Goal: Book appointment/travel/reservation

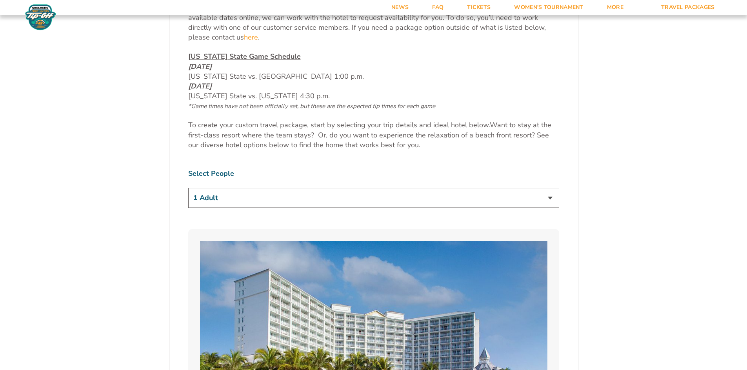
scroll to position [431, 0]
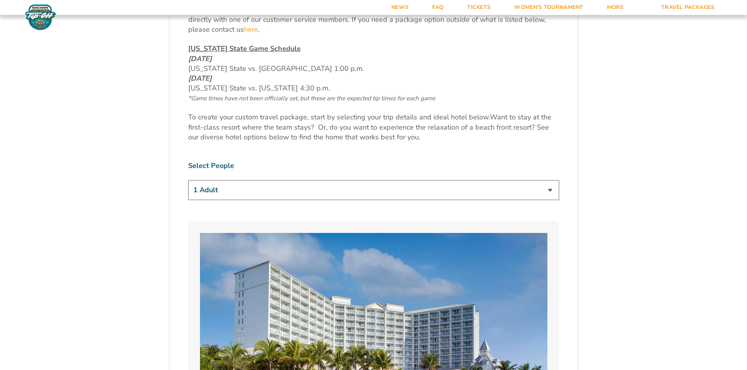
click at [344, 191] on select "1 Adult 2 Adults 3 Adults 4 Adults 2 Adults + 1 Child 2 Adults + 2 Children 2 A…" at bounding box center [373, 190] width 371 height 20
select select "4 Adults"
click at [188, 180] on select "1 Adult 2 Adults 3 Adults 4 Adults 2 Adults + 1 Child 2 Adults + 2 Children 2 A…" at bounding box center [373, 190] width 371 height 20
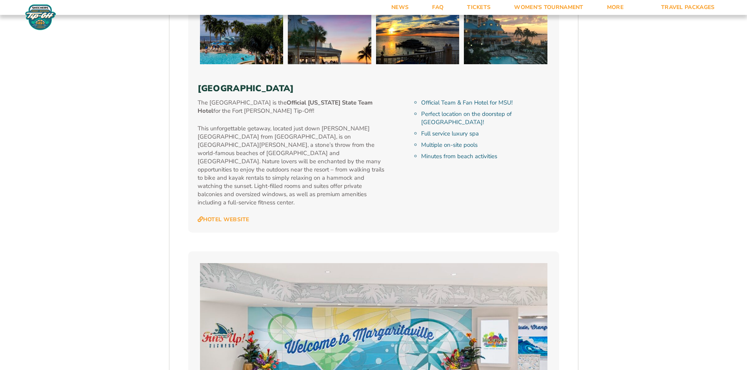
scroll to position [902, 0]
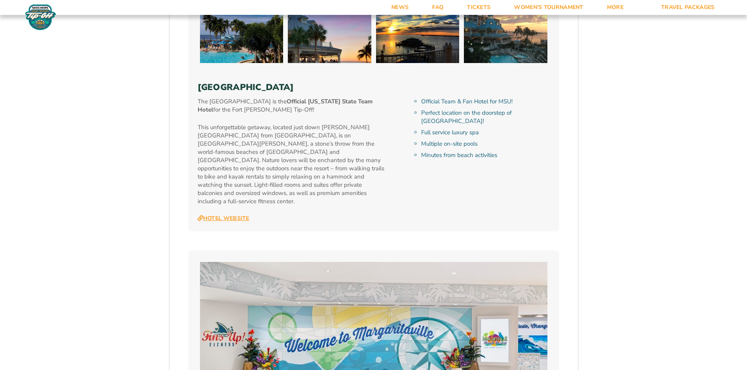
click at [241, 215] on link "Hotel Website" at bounding box center [224, 218] width 52 height 7
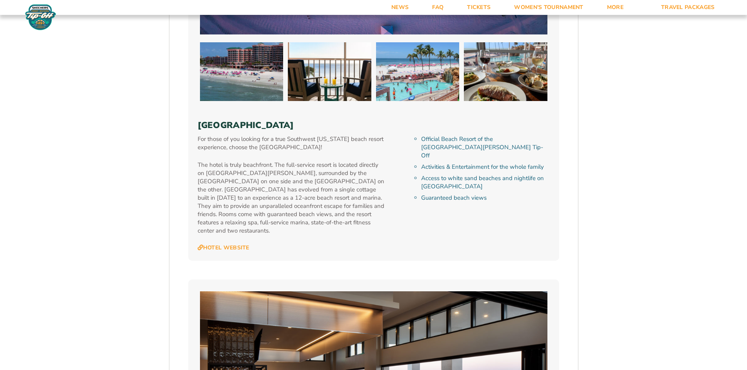
scroll to position [1803, 0]
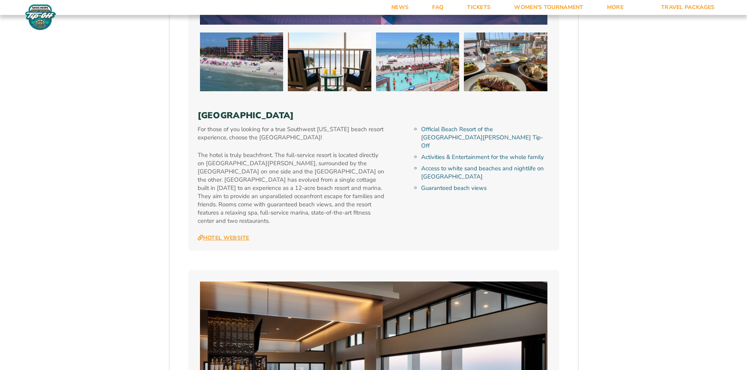
click at [234, 235] on link "Hotel Website" at bounding box center [224, 238] width 52 height 7
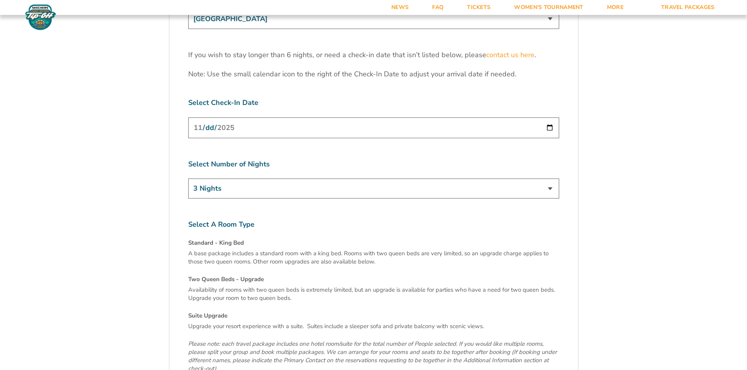
scroll to position [2548, 0]
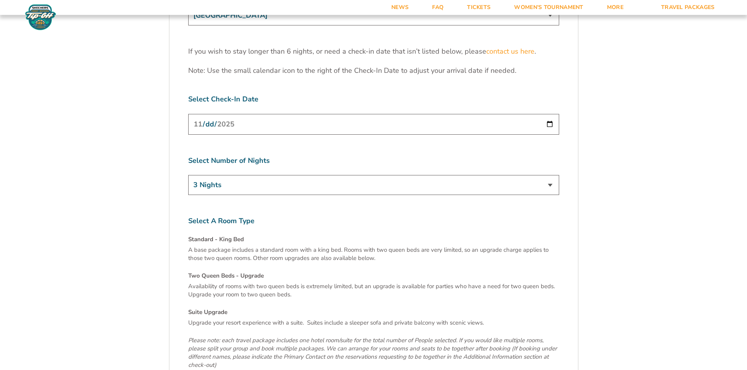
click at [242, 175] on select "3 Nights 4 Nights 5 Nights 6 Nights" at bounding box center [373, 185] width 371 height 20
select select "4 Nights"
click at [188, 175] on select "3 Nights 4 Nights 5 Nights 6 Nights" at bounding box center [373, 185] width 371 height 20
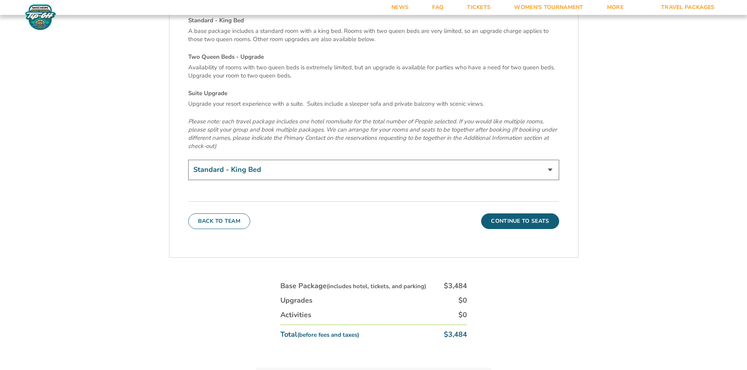
scroll to position [2783, 0]
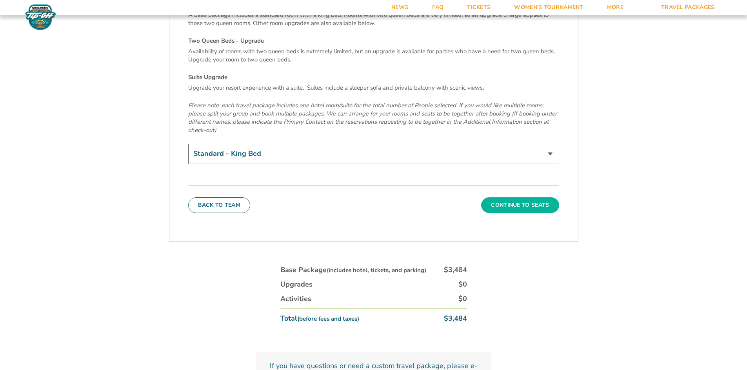
click at [505, 198] on button "Continue To Seats" at bounding box center [520, 206] width 78 height 16
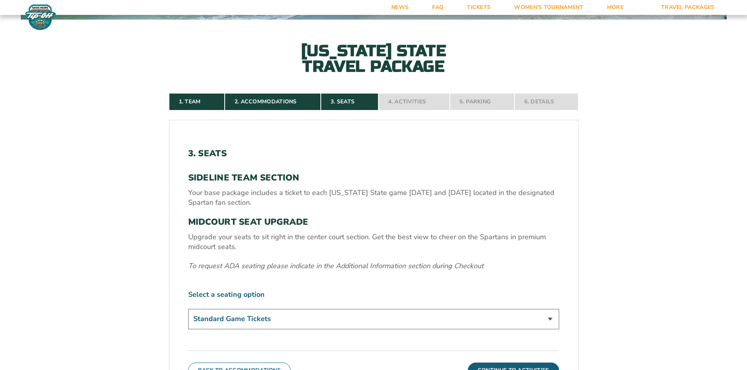
scroll to position [214, 0]
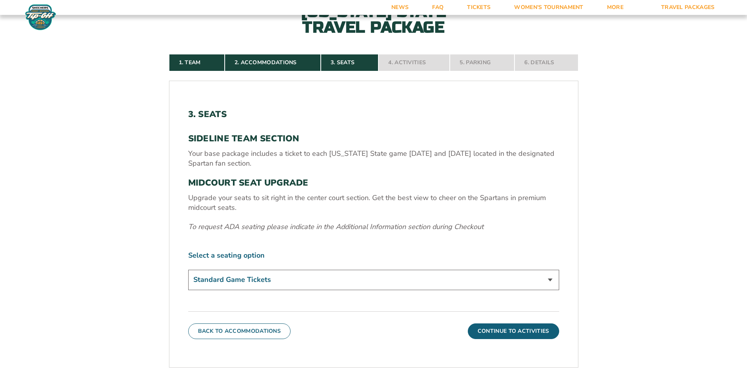
click at [380, 280] on select "Standard Game Tickets Midcourt Seat Upgrade (+$140 per person)" at bounding box center [373, 280] width 371 height 20
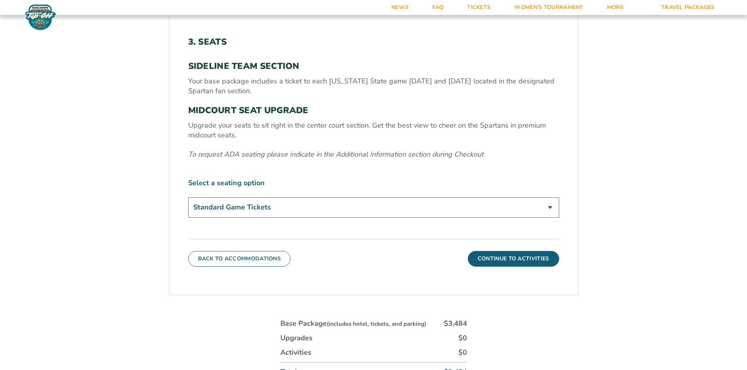
scroll to position [293, 0]
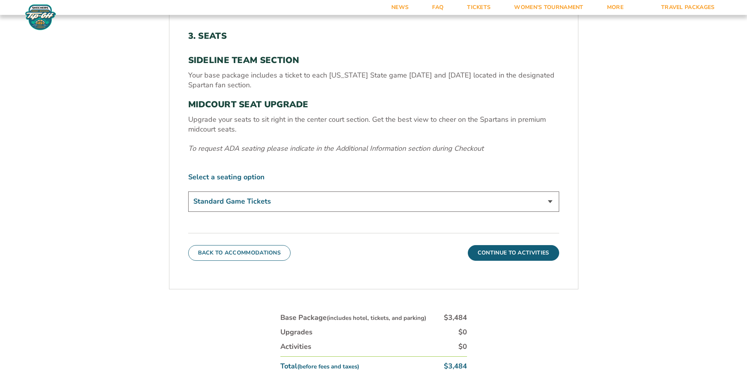
click at [281, 199] on select "Standard Game Tickets Midcourt Seat Upgrade (+$140 per person)" at bounding box center [373, 202] width 371 height 20
select select "Midcourt Seat Upgrade"
click at [188, 192] on select "Standard Game Tickets Midcourt Seat Upgrade (+$140 per person)" at bounding box center [373, 202] width 371 height 20
click at [477, 257] on button "Continue To Activities" at bounding box center [513, 253] width 91 height 16
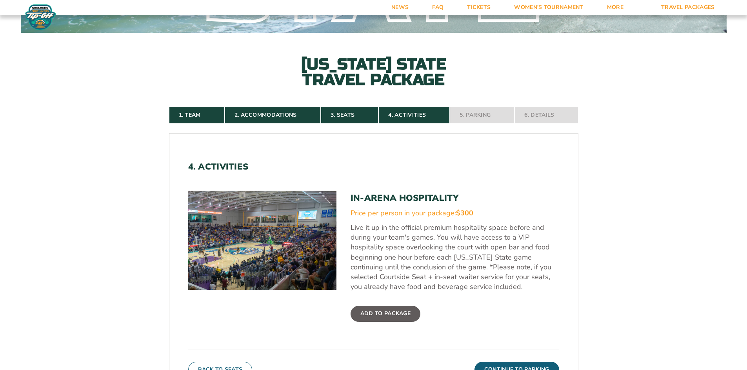
scroll to position [196, 0]
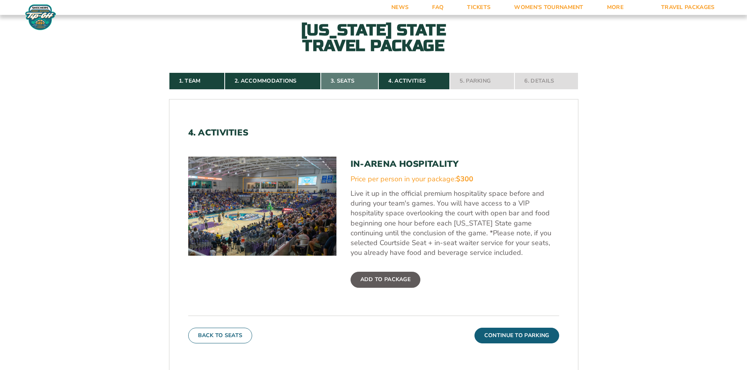
click at [350, 83] on link "3. Seats" at bounding box center [350, 81] width 58 height 17
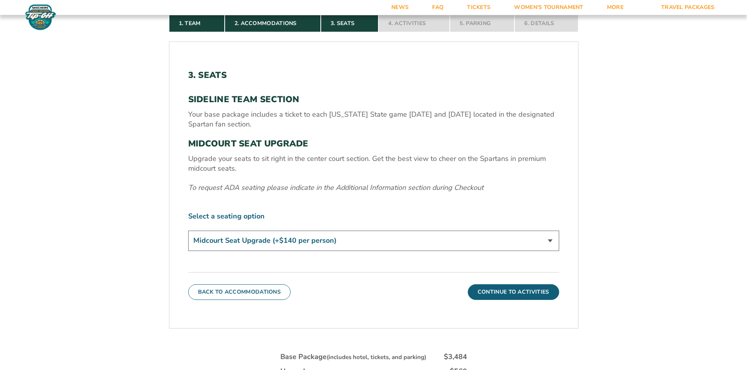
scroll to position [293, 0]
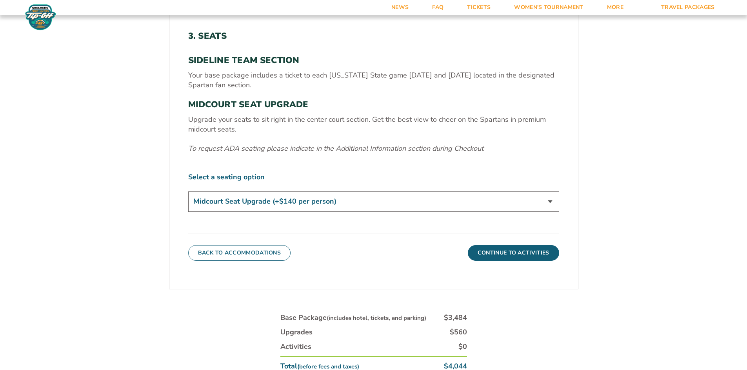
click at [304, 201] on select "Standard Game Tickets Midcourt Seat Upgrade (+$140 per person)" at bounding box center [373, 202] width 371 height 20
click at [188, 192] on select "Standard Game Tickets Midcourt Seat Upgrade (+$140 per person)" at bounding box center [373, 202] width 371 height 20
click at [505, 255] on button "Continue To Activities" at bounding box center [513, 253] width 91 height 16
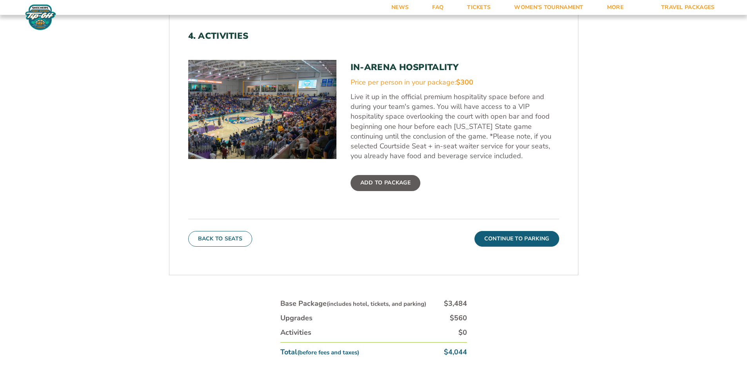
click at [386, 184] on label "Add To Package" at bounding box center [385, 183] width 70 height 16
click at [0, 0] on input "Add To Package" at bounding box center [0, 0] width 0 height 0
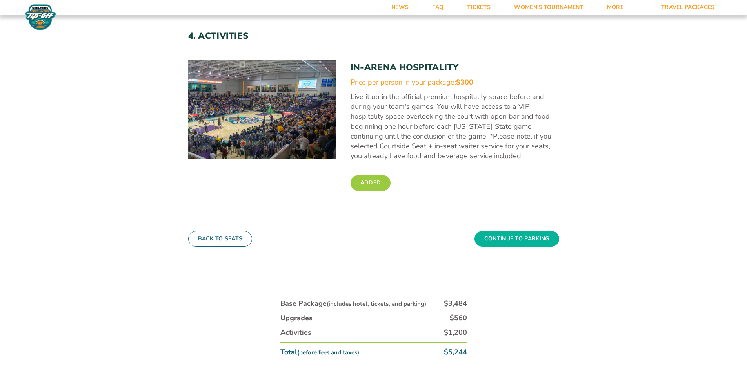
click at [503, 237] on button "Continue To Parking" at bounding box center [516, 239] width 85 height 16
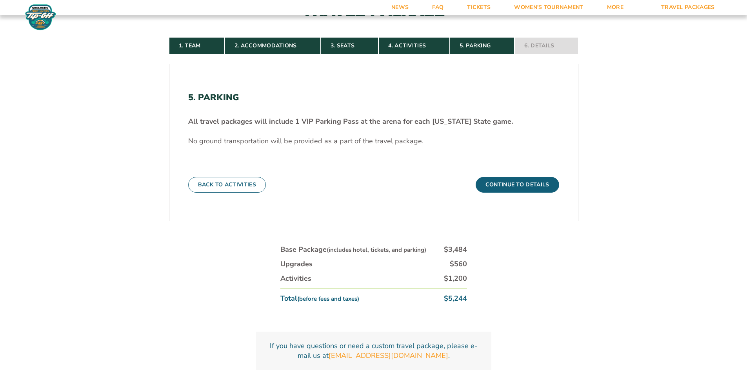
scroll to position [254, 0]
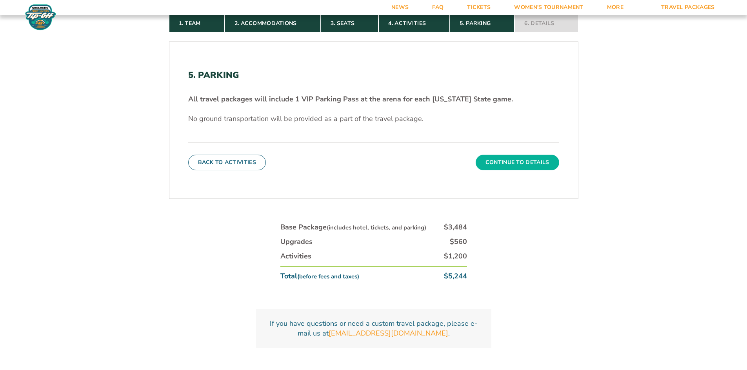
click at [510, 162] on button "Continue To Details" at bounding box center [517, 163] width 83 height 16
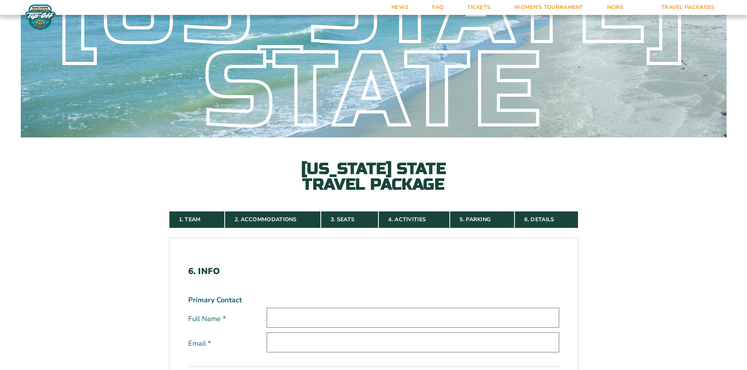
scroll to position [0, 0]
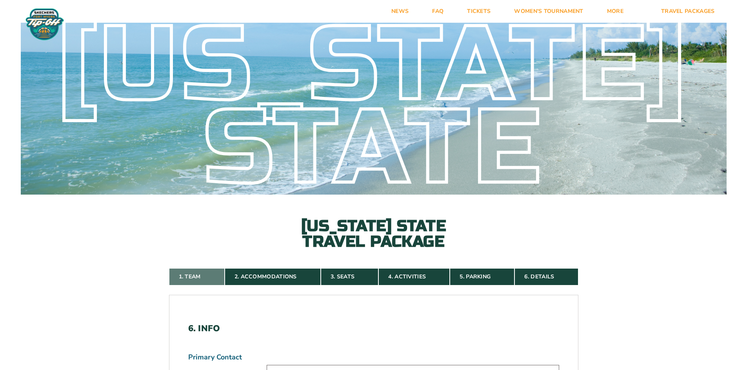
click at [192, 277] on link "1. Team" at bounding box center [197, 277] width 56 height 17
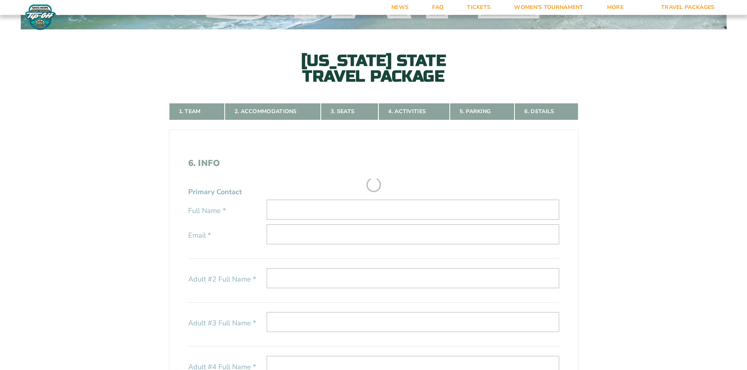
scroll to position [175, 0]
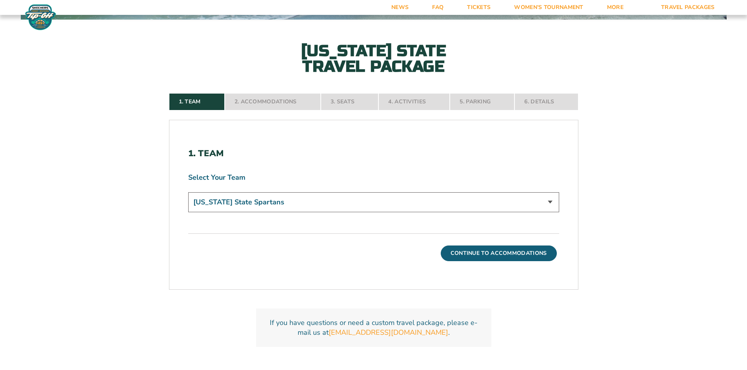
click at [263, 100] on nav "1. Team 2. Accommodations 3. Seats 4. Activities 5. Parking 6. Details" at bounding box center [373, 101] width 409 height 17
click at [499, 252] on button "Continue To Accommodations" at bounding box center [499, 254] width 116 height 16
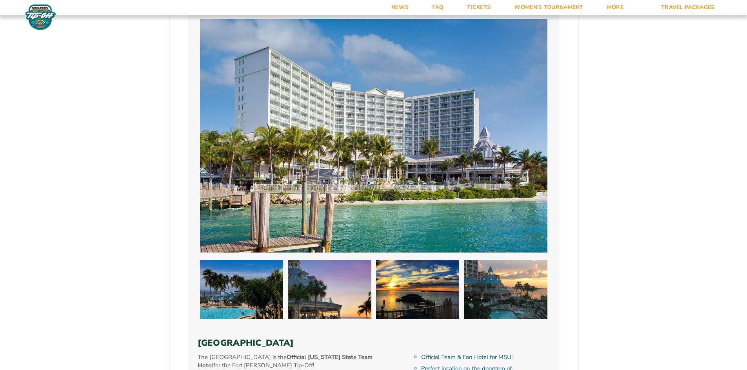
scroll to position [450, 0]
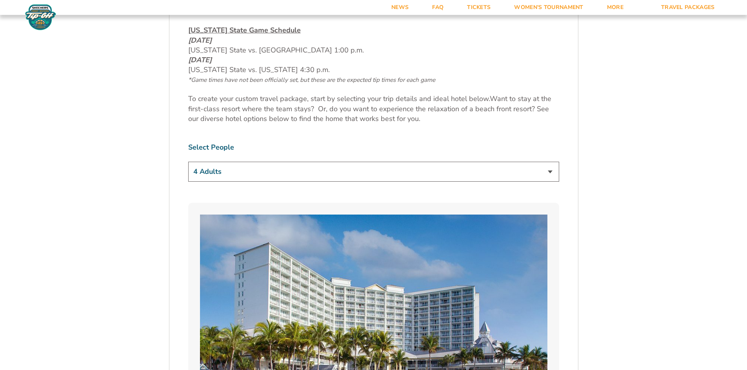
drag, startPoint x: 547, startPoint y: 167, endPoint x: 539, endPoint y: 167, distance: 7.9
click at [548, 167] on select "1 Adult 2 Adults 3 Adults 4 Adults 2 Adults + 1 Child 2 Adults + 2 Children 2 A…" at bounding box center [373, 172] width 371 height 20
select select "2 Adults"
click at [188, 162] on select "1 Adult 2 Adults 3 Adults 4 Adults 2 Adults + 1 Child 2 Adults + 2 Children 2 A…" at bounding box center [373, 172] width 371 height 20
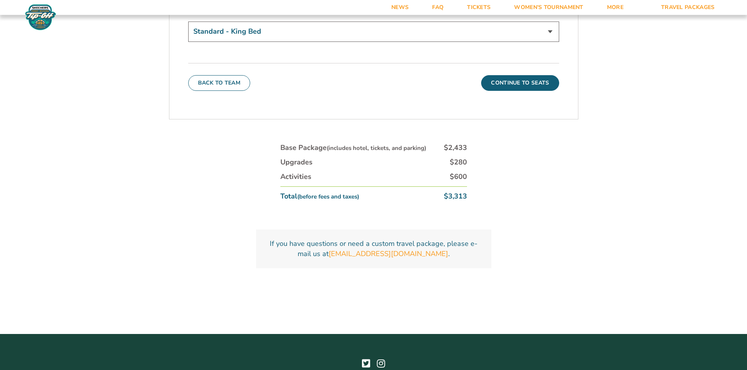
scroll to position [2933, 0]
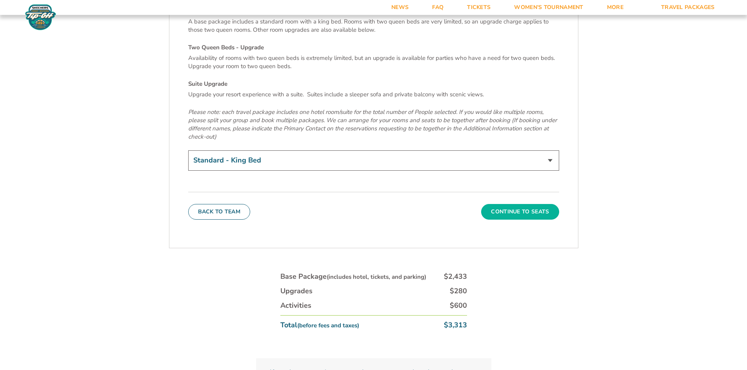
click at [515, 204] on button "Continue To Seats" at bounding box center [520, 212] width 78 height 16
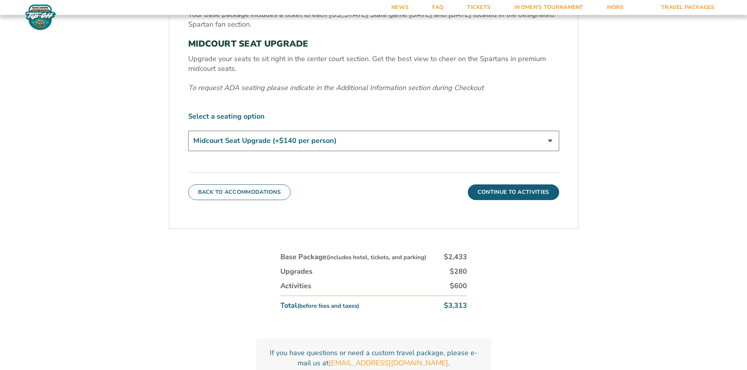
scroll to position [371, 0]
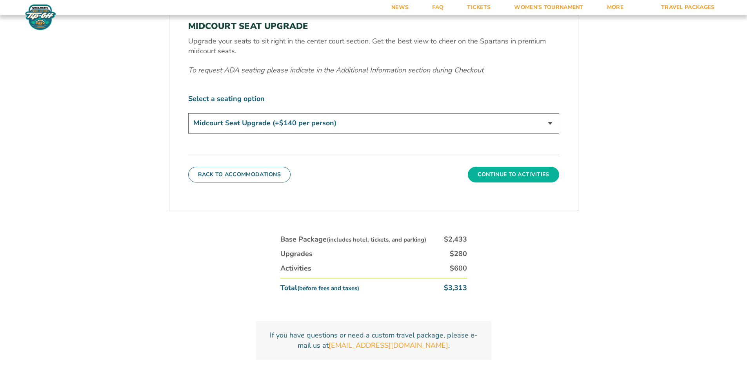
click at [517, 171] on button "Continue To Activities" at bounding box center [513, 175] width 91 height 16
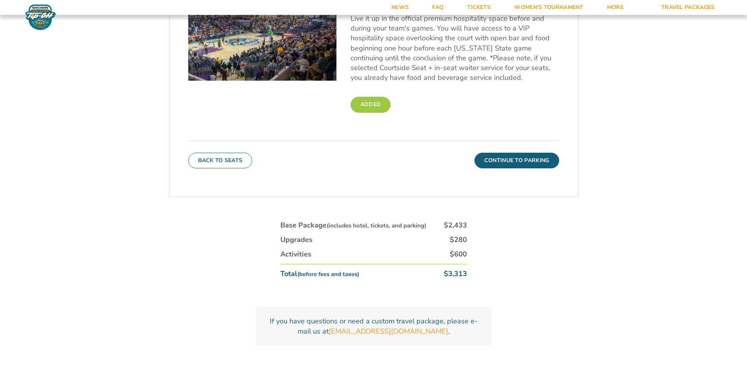
click at [376, 103] on label "Added" at bounding box center [370, 105] width 40 height 16
click at [0, 0] on input "Added" at bounding box center [0, 0] width 0 height 0
click at [509, 158] on button "Continue To Parking" at bounding box center [516, 161] width 85 height 16
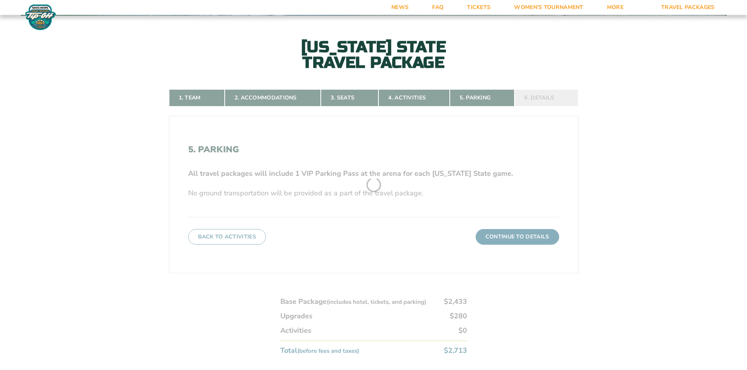
scroll to position [175, 0]
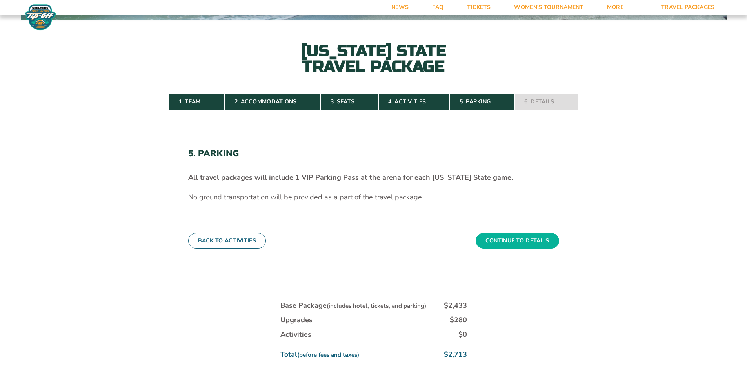
click at [497, 235] on button "Continue To Details" at bounding box center [517, 241] width 83 height 16
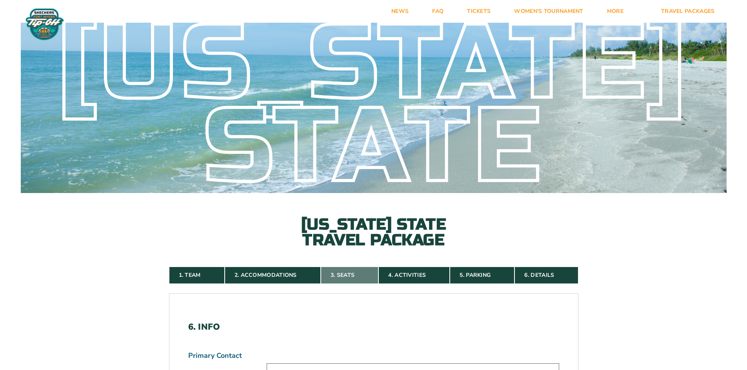
scroll to position [0, 0]
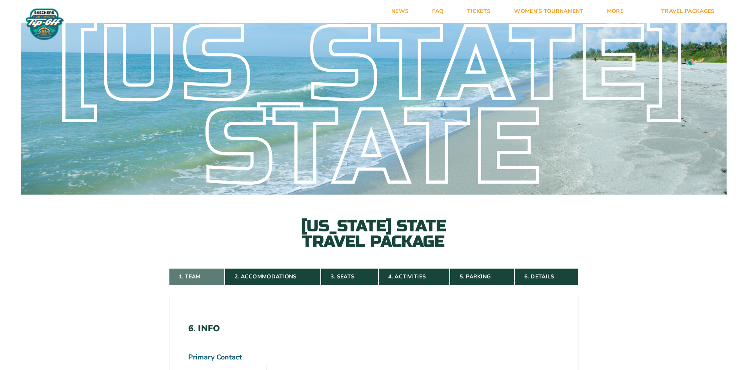
click at [201, 274] on link "1. Team" at bounding box center [197, 277] width 56 height 17
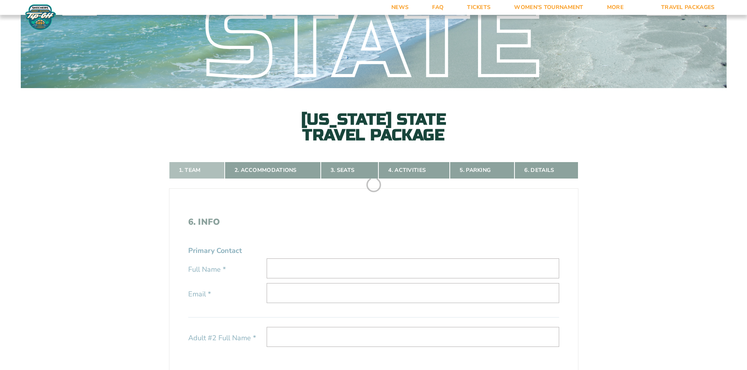
scroll to position [175, 0]
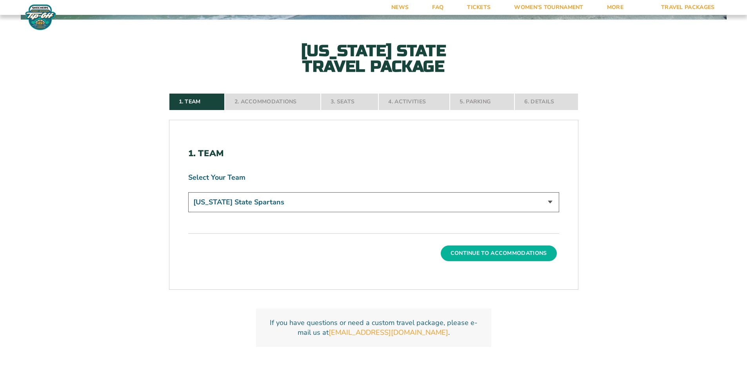
click at [485, 254] on button "Continue To Accommodations" at bounding box center [499, 254] width 116 height 16
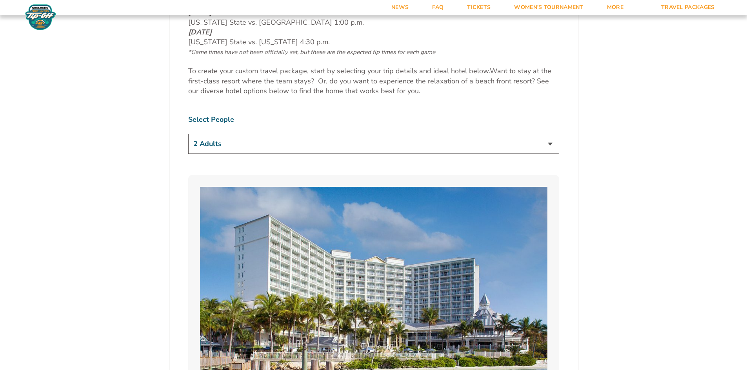
scroll to position [489, 0]
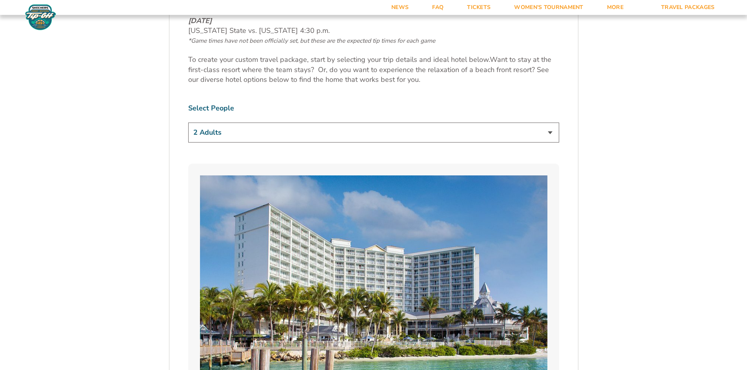
click at [415, 135] on select "1 Adult 2 Adults 3 Adults 4 Adults 2 Adults + 1 Child 2 Adults + 2 Children 2 A…" at bounding box center [373, 133] width 371 height 20
